Goal: Task Accomplishment & Management: Complete application form

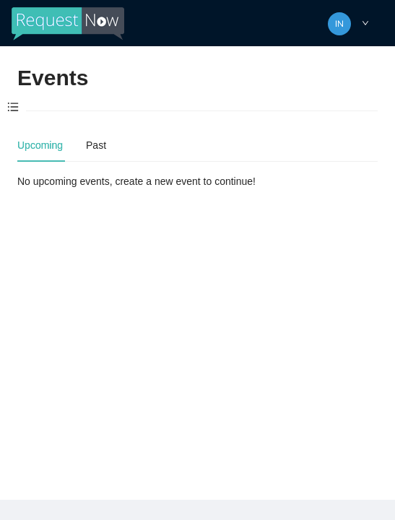
click at [22, 105] on span at bounding box center [13, 107] width 26 height 30
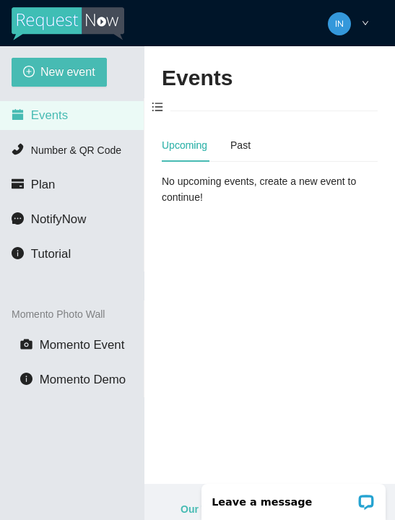
click at [46, 77] on span "New event" at bounding box center [67, 72] width 55 height 18
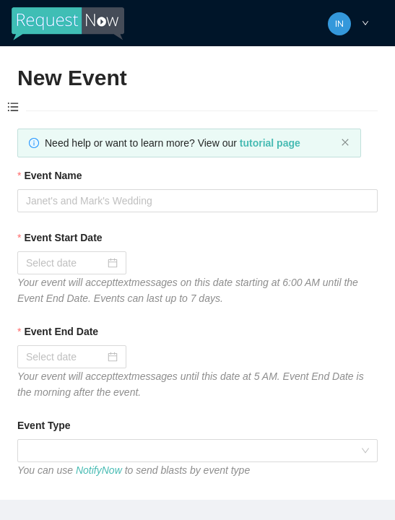
type textarea "Thanks for coming to Guitars and Cadillacs! Follow us on FB & IG @guitarsandcad…"
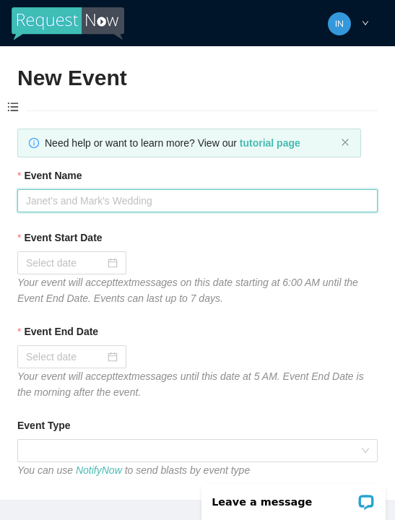
click at [99, 193] on input "Event Name" at bounding box center [197, 200] width 360 height 23
type input "Wednesday dj"
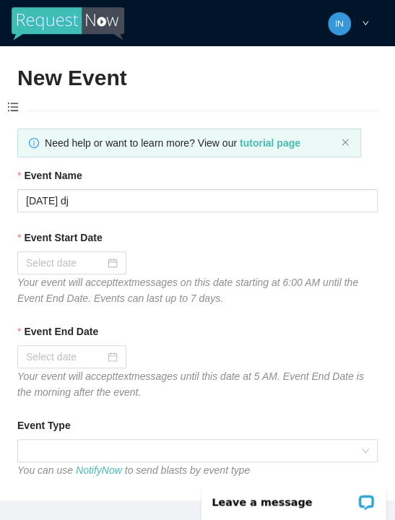
click at [108, 263] on div at bounding box center [72, 263] width 92 height 16
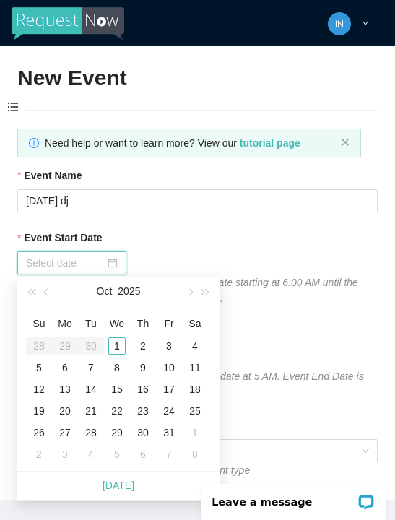
type input "10/01/2025"
click at [121, 344] on div "1" at bounding box center [116, 345] width 17 height 17
type input "10/02/2025"
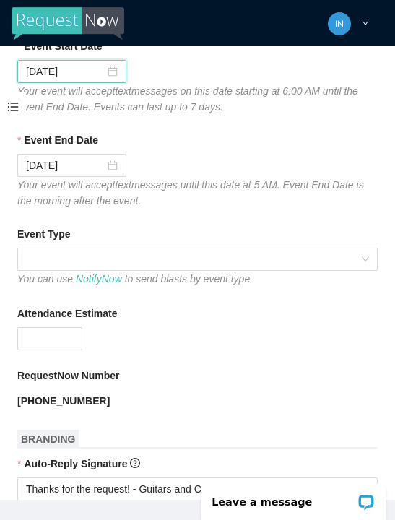
scroll to position [192, 0]
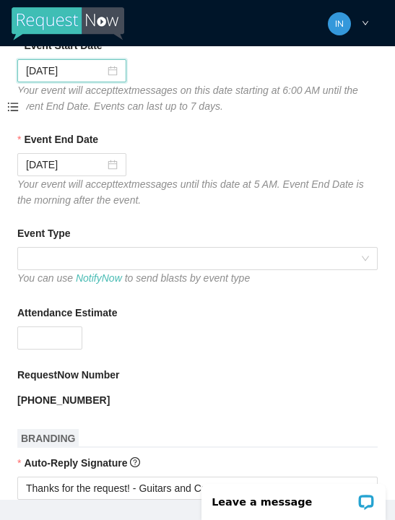
click at [92, 255] on span at bounding box center [197, 259] width 343 height 22
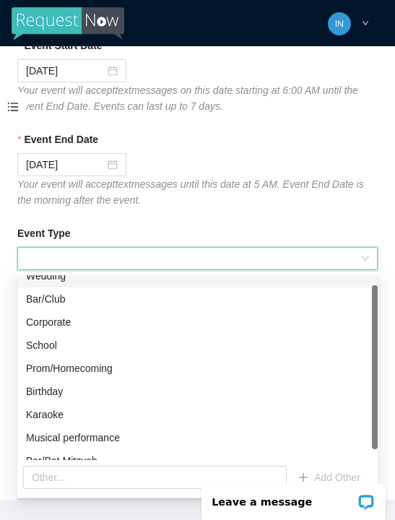
scroll to position [11, 0]
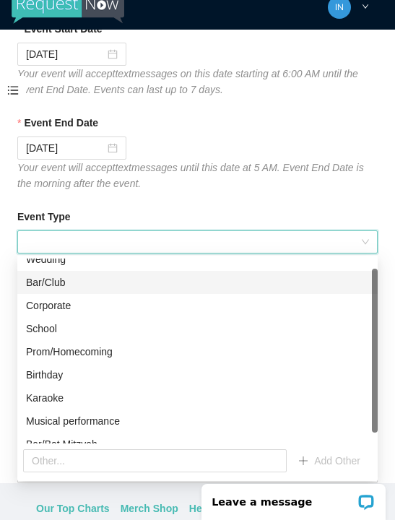
click at [65, 281] on div "Bar/Club" at bounding box center [197, 282] width 343 height 16
type textarea "Thanks for coming to Guitars and Cadillacs! Follow us on FB & IG @guitarsandcad…"
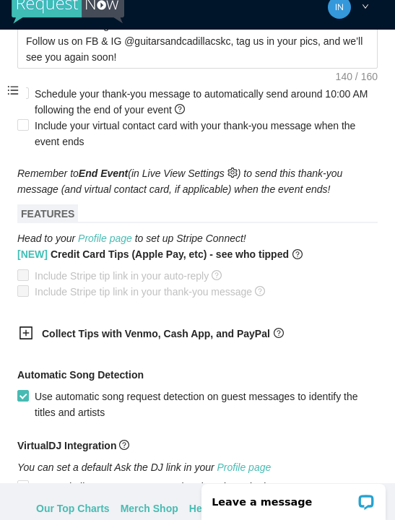
scroll to position [731, 0]
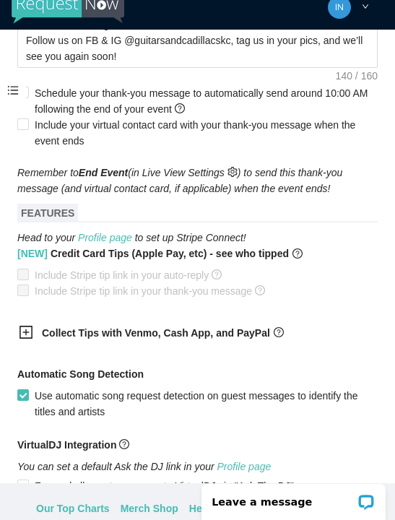
click at [35, 336] on div at bounding box center [30, 334] width 23 height 18
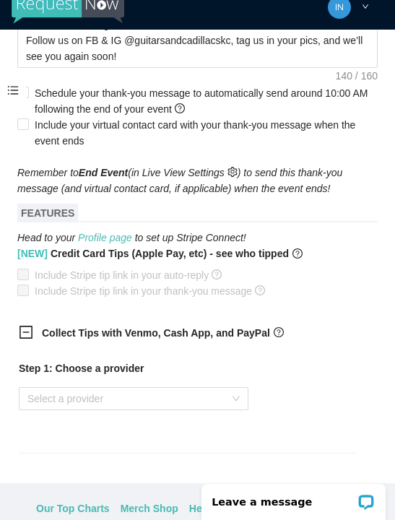
click at [75, 399] on input "search" at bounding box center [128, 399] width 202 height 22
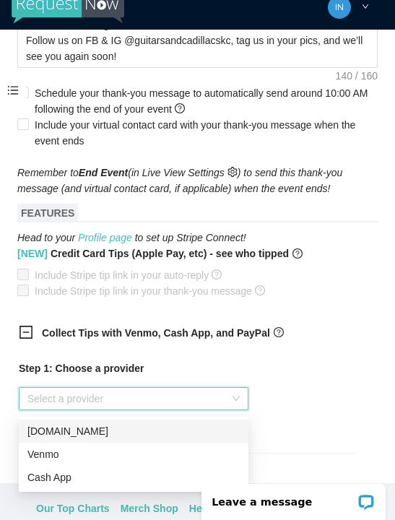
click at [65, 453] on div "Venmo" at bounding box center [133, 454] width 212 height 16
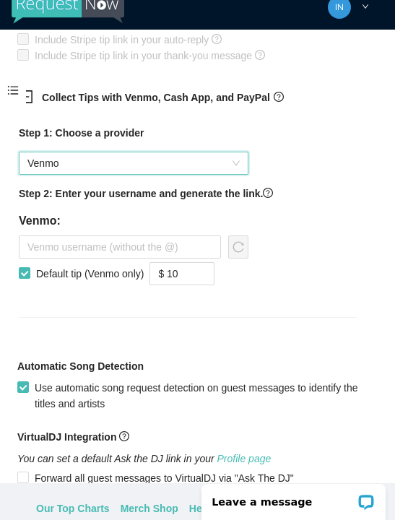
scroll to position [969, 0]
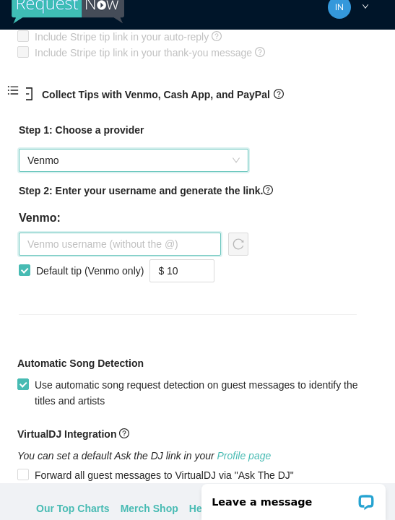
click at [79, 249] on input "text" at bounding box center [120, 243] width 202 height 23
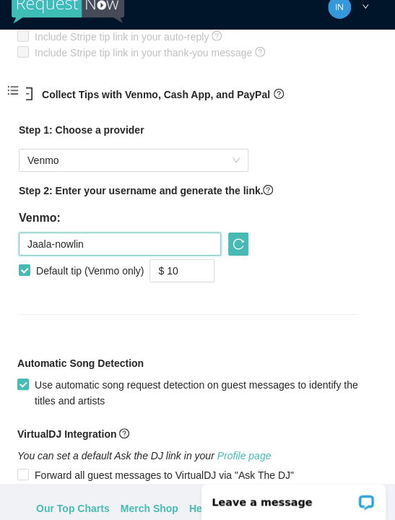
type input "Jaala-nowlin"
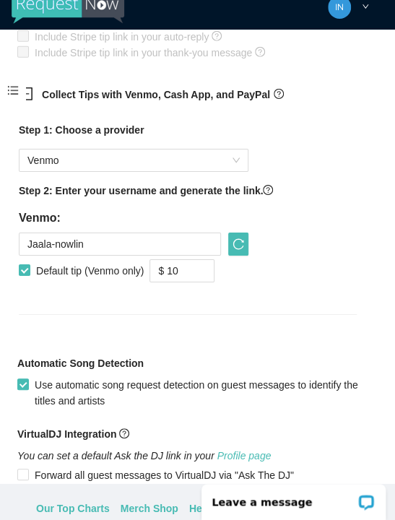
click at [97, 322] on div "Step 1: Choose a provider Venmo Step 2: Enter your username and generate the li…" at bounding box center [187, 226] width 361 height 227
click at [242, 247] on icon "reload" at bounding box center [238, 244] width 12 height 12
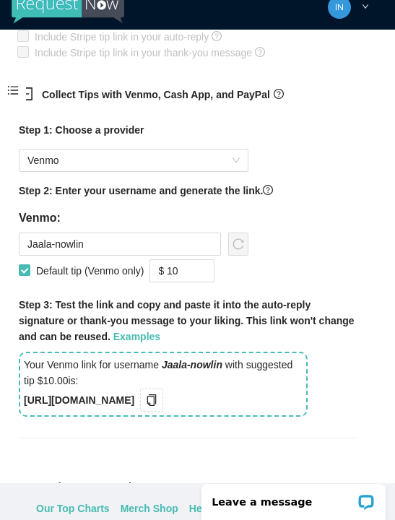
click at [157, 402] on icon "copy" at bounding box center [151, 400] width 9 height 12
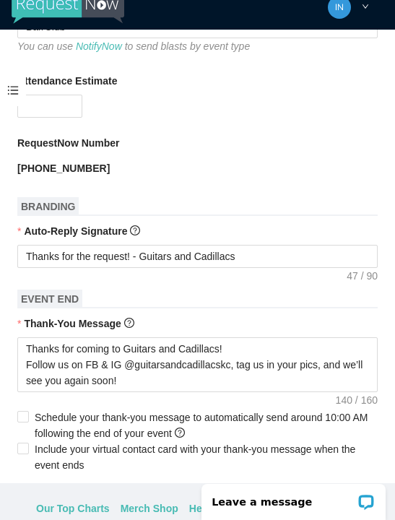
scroll to position [394, 0]
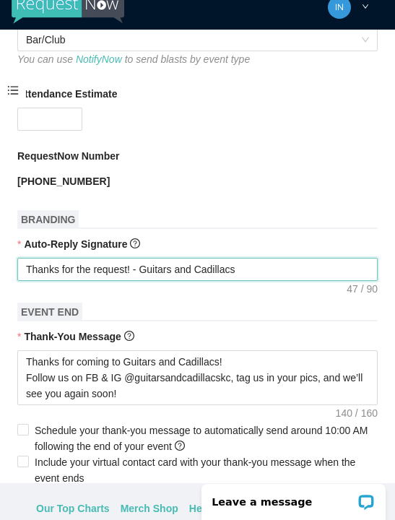
click at [274, 272] on textarea "Thanks for the request! - Guitars and Cadillacs" at bounding box center [197, 269] width 360 height 23
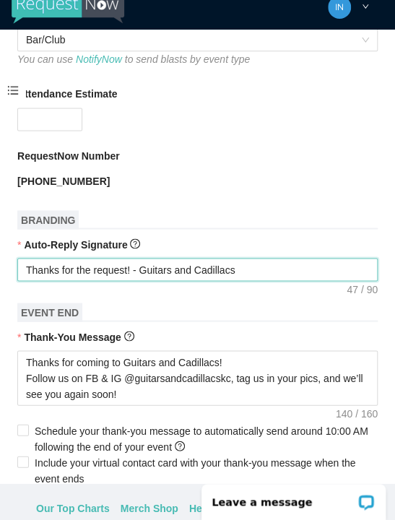
type textarea "Thanks for the request! - Guitars and Cadillacs"
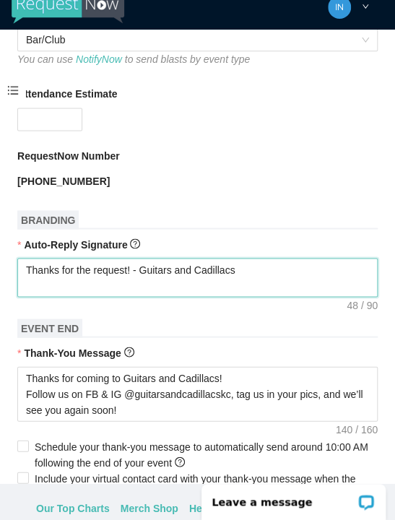
type textarea "Thanks for the request! - Guitars and Cadillacs T"
type textarea "Thanks for the request! - Guitars and Cadillacs Ti"
type textarea "Thanks for the request! - Guitars and Cadillacs Tip"
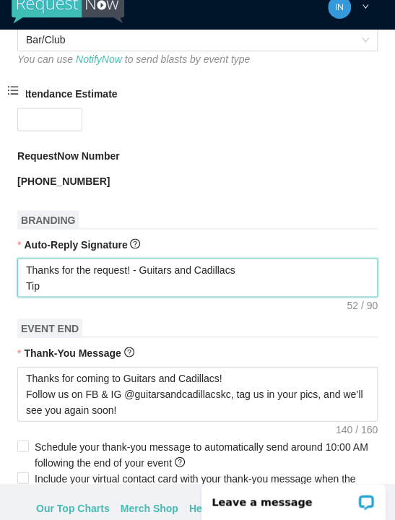
type textarea "Thanks for the request! - Guitars and Cadillacs Tip y"
type textarea "Thanks for the request! - Guitars and Cadillacs Tip yo"
type textarea "Thanks for the request! - Guitars and Cadillacs Tip you"
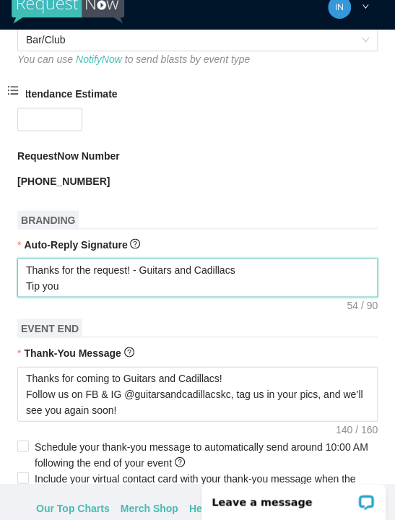
type textarea "Thanks for the request! - Guitars and Cadillacs Tip you"
type textarea "Thanks for the request! - Guitars and Cadillacs Tip your"
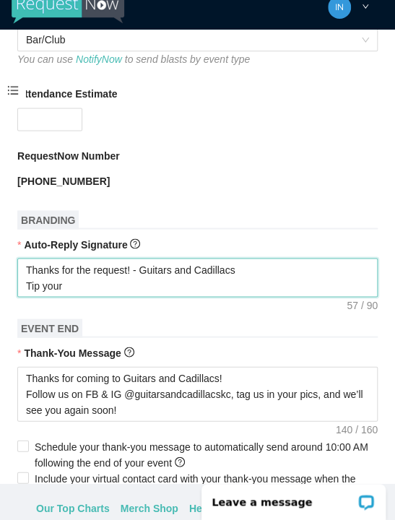
type textarea "Thanks for the request! - Guitars and Cadillacs Tip your d"
type textarea "Thanks for the request! - Guitars and Cadillacs Tip your dj"
type textarea "Thanks for the request! - Guitars and Cadillacs Tip your dj,"
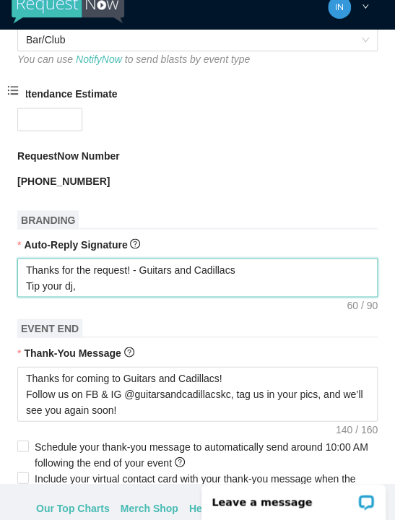
type textarea "Thanks for the request! - Guitars and Cadillacs Tip your dj"
type textarea "Thanks for the request! - Guitars and Cadillacs Tip your dj,"
type textarea "Thanks for the request! - Guitars and Cadillacs Tip your dj"
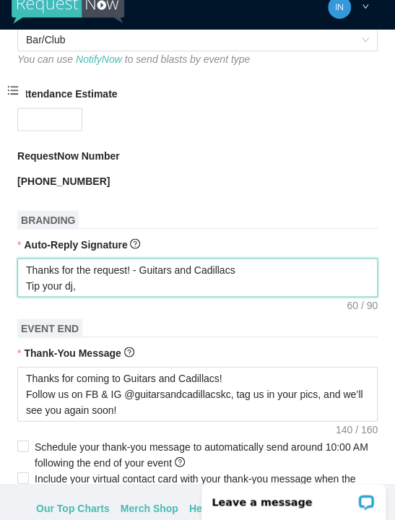
type textarea "Thanks for the request! - Guitars and Cadillacs Tip your dj"
type textarea "Thanks for the request! - Guitars and Cadillacs Tip your dj,"
type textarea "Thanks for the request! - Guitars and Cadillacs Tip your dj"
type textarea "Thanks for the request! - Guitars and Cadillacs Tip your dj,"
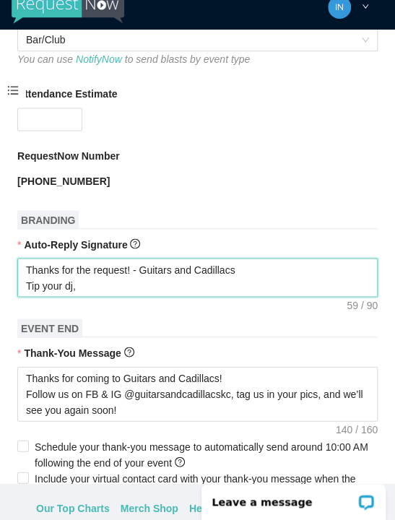
type textarea "Thanks for the request! - Guitars and Cadillacs Tip your dj,"
type textarea "Thanks for the request! - Guitars and Cadillacs Tip your dj,,"
type textarea "Thanks for the request! - Guitars and Cadillacs Tip your dj,"
type textarea "Thanks for the request! - Guitars and Cadillacs Tip your dj"
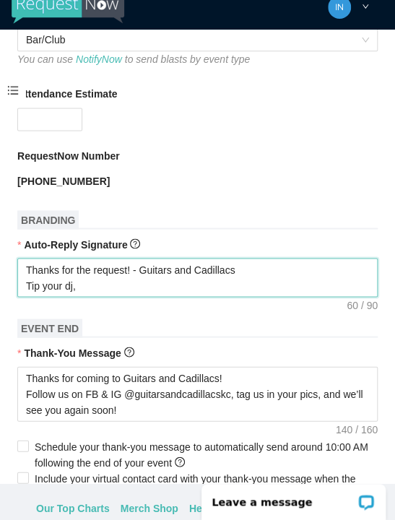
type textarea "Thanks for the request! - Guitars and Cadillacs Tip your dj"
type textarea "Thanks for the request! - Guitars and Cadillacs Tip your dj!"
click at [112, 287] on textarea "Thanks for the request! - Guitars and Cadillacs Tip your dj!" at bounding box center [197, 277] width 360 height 39
click at [118, 287] on textarea "Thanks for the request! - Guitars and Cadillacs Tip your dj!" at bounding box center [197, 277] width 360 height 39
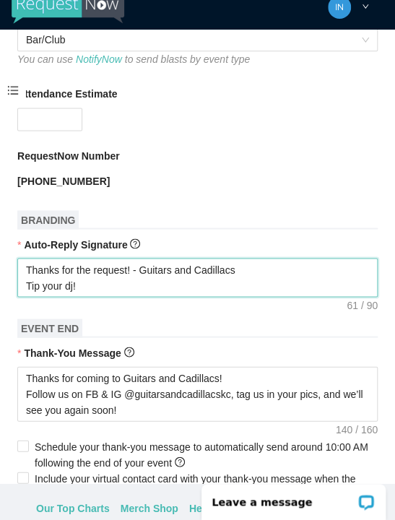
paste textarea "https://songtips.me/IKyvW"
type textarea "Thanks for the request! - Guitars and Cadillacs Tip your dj! https://songtips.m…"
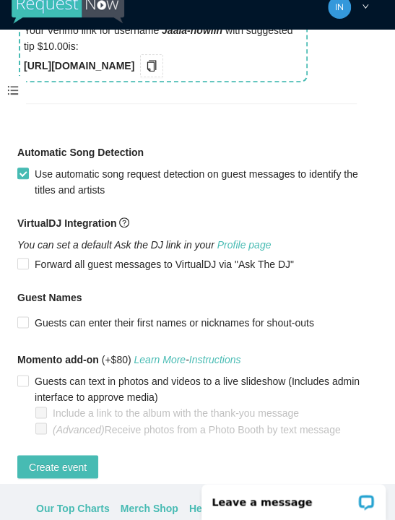
scroll to position [1319, 0]
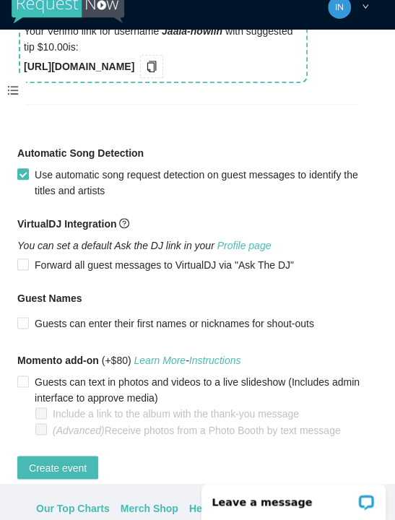
type textarea "Thanks for the request! - Guitars and Cadillacs Tip your dj! https://songtips.m…"
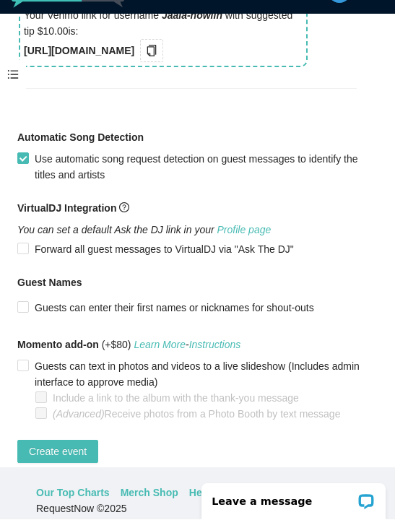
click at [70, 455] on span "Create event" at bounding box center [58, 452] width 58 height 16
type textarea "Thanks for coming to Guitars and Cadillacs! Follow us on FB & IG @guitarsandcad…"
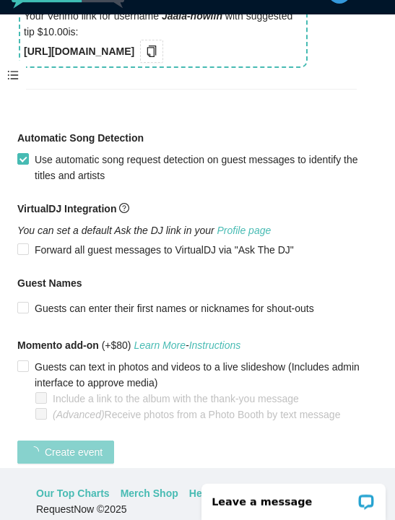
scroll to position [364, 0]
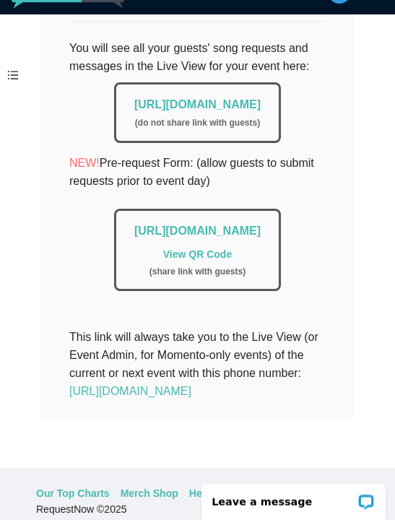
click at [134, 98] on link "https://app.requestnow.io/live/elojmxr" at bounding box center [197, 104] width 126 height 12
